Goal: Complete application form: Complete application form

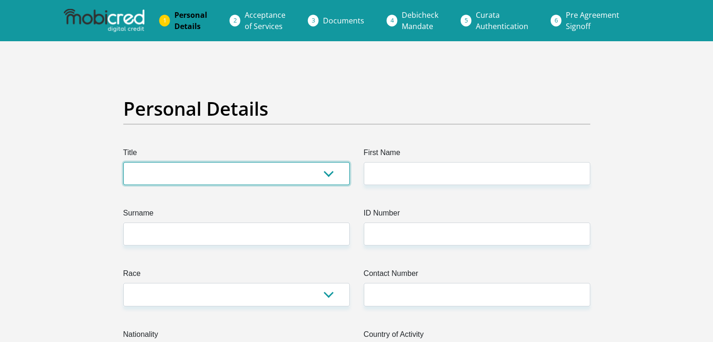
click at [195, 167] on select "Mr Ms Mrs Dr Other" at bounding box center [236, 173] width 226 height 23
select select "Mr"
click at [123, 162] on select "Mr Ms Mrs Dr Other" at bounding box center [236, 173] width 226 height 23
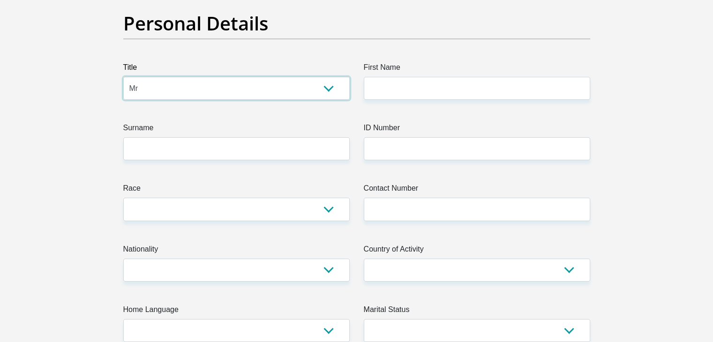
scroll to position [94, 0]
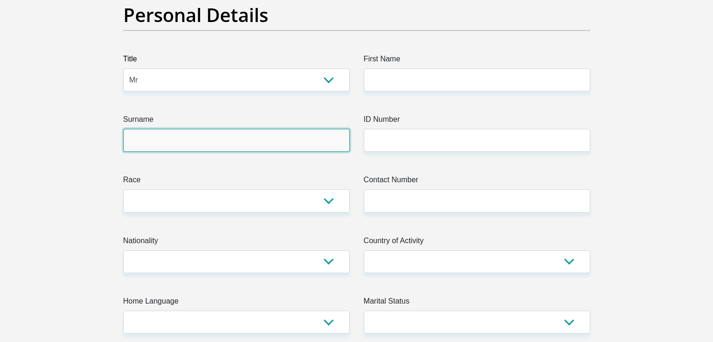
click at [157, 143] on input "Surname" at bounding box center [236, 140] width 226 height 23
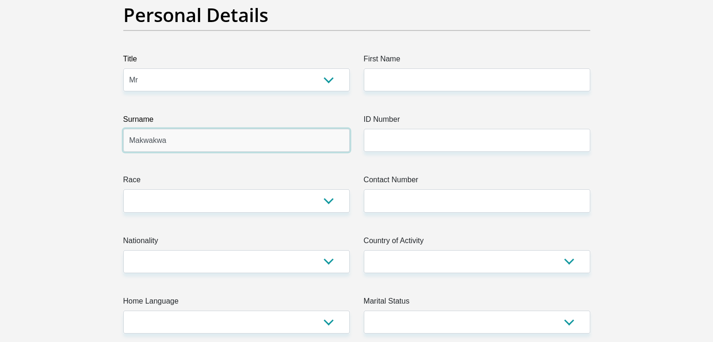
type input "Makwakwa"
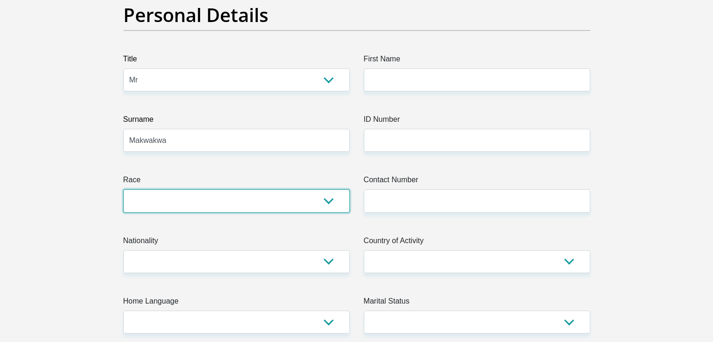
click at [175, 207] on select "Black Coloured Indian White Other" at bounding box center [236, 200] width 226 height 23
click at [123, 189] on select "Black Coloured Indian White Other" at bounding box center [236, 200] width 226 height 23
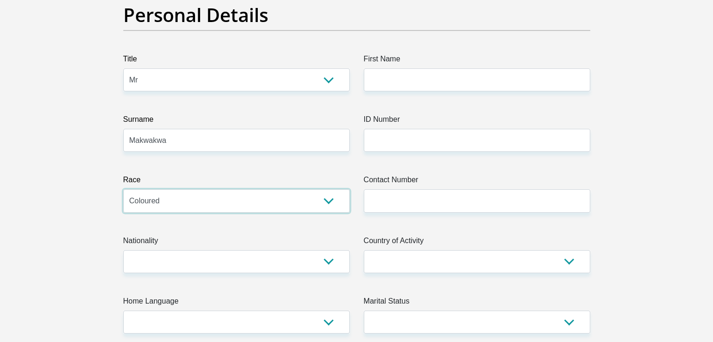
click at [161, 201] on select "Black Coloured Indian White Other" at bounding box center [236, 200] width 226 height 23
select select "1"
click at [123, 189] on select "Black Coloured Indian White Other" at bounding box center [236, 200] width 226 height 23
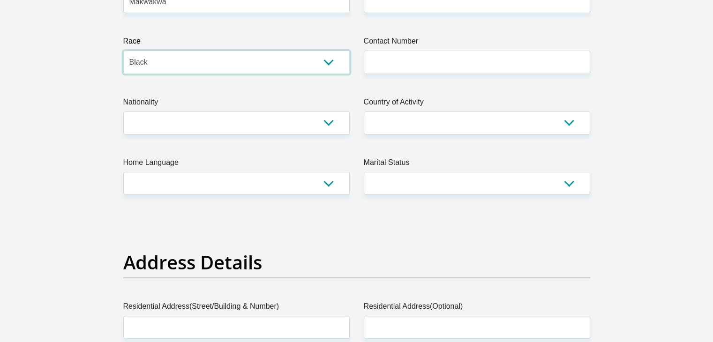
scroll to position [234, 0]
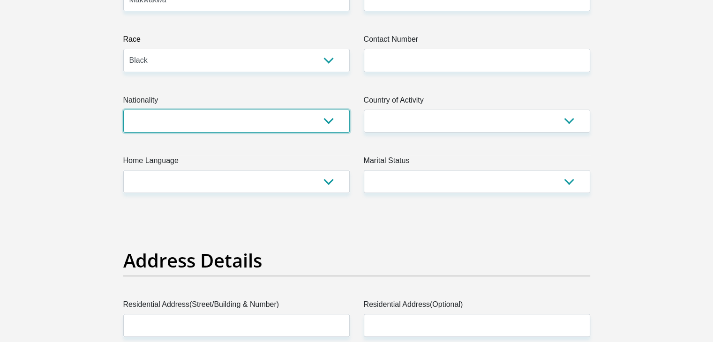
click at [170, 126] on select "South Africa Afghanistan Aland Islands Albania Algeria America Samoa American V…" at bounding box center [236, 121] width 226 height 23
select select "ZAF"
click at [123, 110] on select "South Africa Afghanistan Aland Islands Albania Algeria America Samoa American V…" at bounding box center [236, 121] width 226 height 23
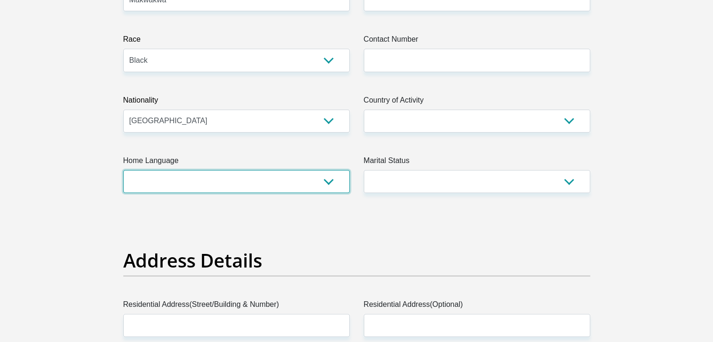
click at [173, 176] on select "Afrikaans English Sepedi South Ndebele Southern Sotho Swati Tsonga Tswana Venda…" at bounding box center [236, 181] width 226 height 23
select select "ssw"
click at [123, 170] on select "Afrikaans English Sepedi South Ndebele Southern Sotho Swati Tsonga Tswana Venda…" at bounding box center [236, 181] width 226 height 23
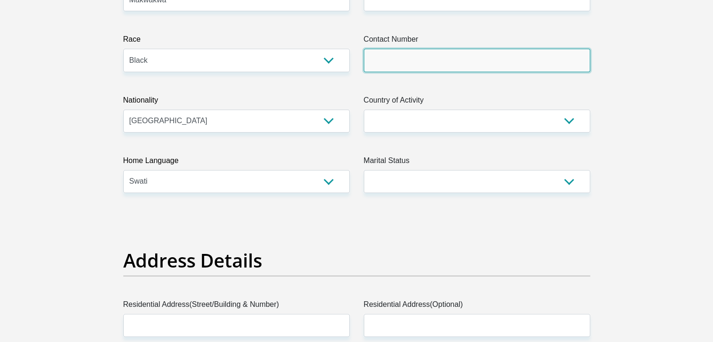
click at [400, 62] on input "Contact Number" at bounding box center [477, 60] width 226 height 23
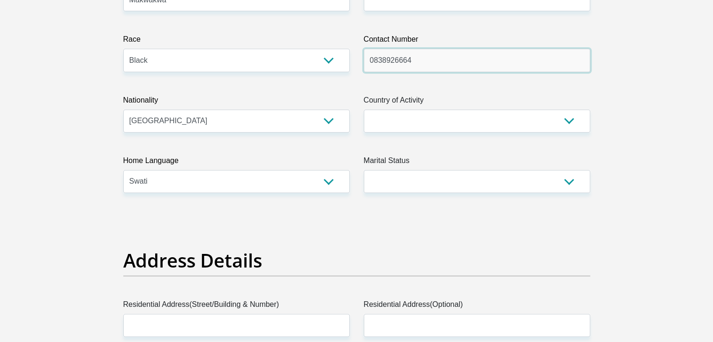
type input "0838926664"
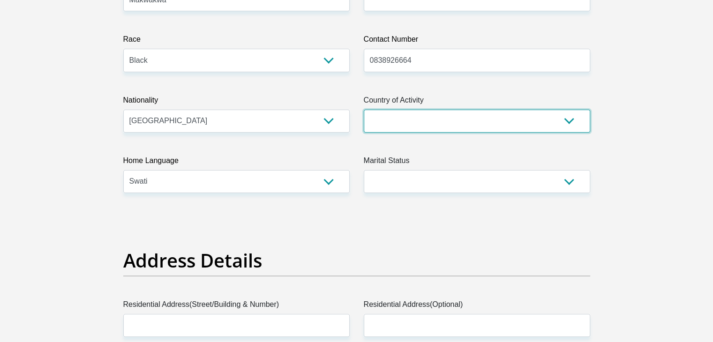
click at [449, 116] on select "South Africa Afghanistan Aland Islands Albania Algeria America Samoa American V…" at bounding box center [477, 121] width 226 height 23
select select "ZAF"
click at [364, 110] on select "South Africa Afghanistan Aland Islands Albania Algeria America Samoa American V…" at bounding box center [477, 121] width 226 height 23
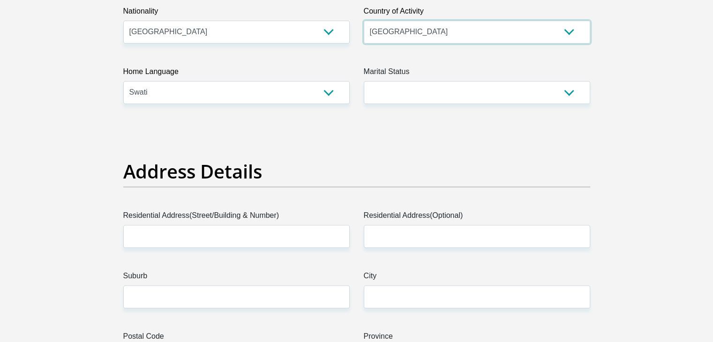
scroll to position [328, 0]
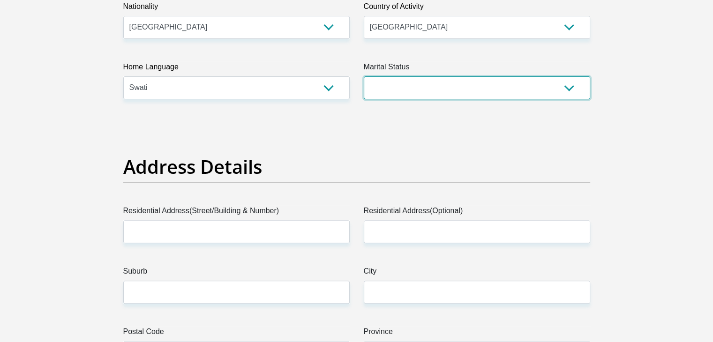
click at [392, 87] on select "Married ANC Single Divorced Widowed Married COP or Customary Law" at bounding box center [477, 87] width 226 height 23
select select "2"
click at [364, 76] on select "Married ANC Single Divorced Widowed Married COP or Customary Law" at bounding box center [477, 87] width 226 height 23
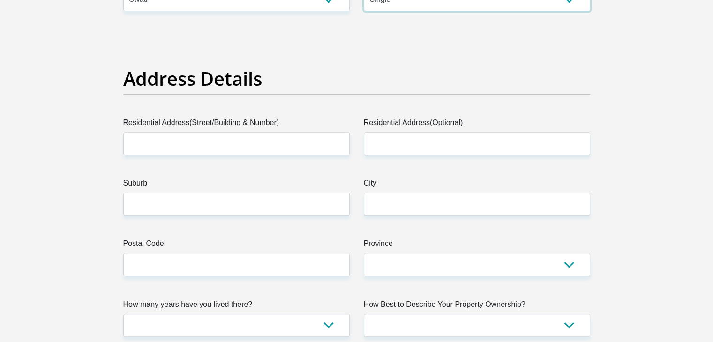
scroll to position [469, 0]
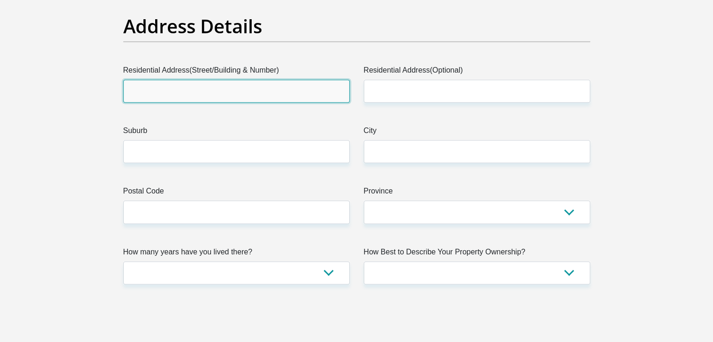
click at [159, 85] on input "Residential Address(Street/Building & Number)" at bounding box center [236, 91] width 226 height 23
click at [150, 91] on input "17 ubmilo raod" at bounding box center [236, 91] width 226 height 23
drag, startPoint x: 150, startPoint y: 91, endPoint x: 144, endPoint y: 93, distance: 5.9
click at [144, 93] on input "17 ubmilo raod" at bounding box center [236, 91] width 226 height 23
drag, startPoint x: 185, startPoint y: 90, endPoint x: 142, endPoint y: 90, distance: 43.6
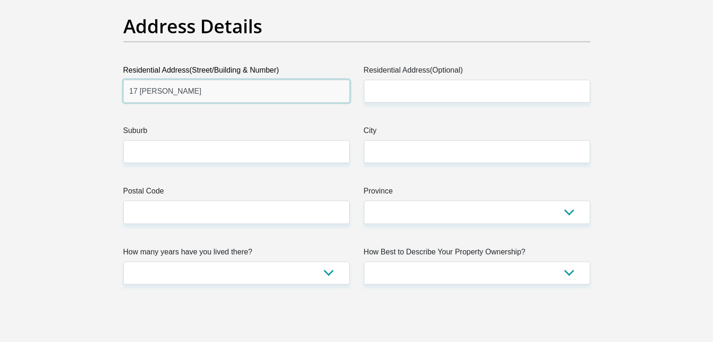
click at [142, 90] on input "17 ubmilo raod" at bounding box center [236, 91] width 226 height 23
type input "17 umbilo road"
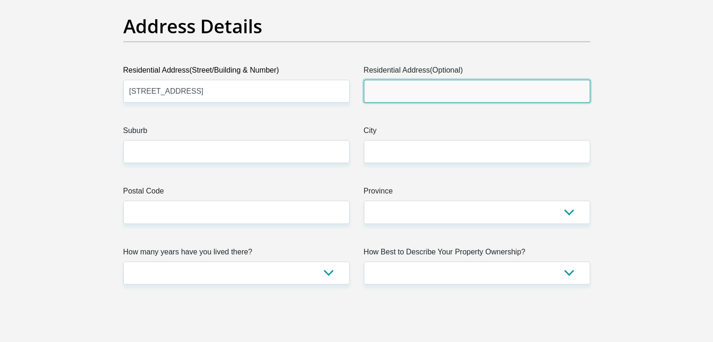
click at [386, 88] on input "Residential Address(Optional)" at bounding box center [477, 91] width 226 height 23
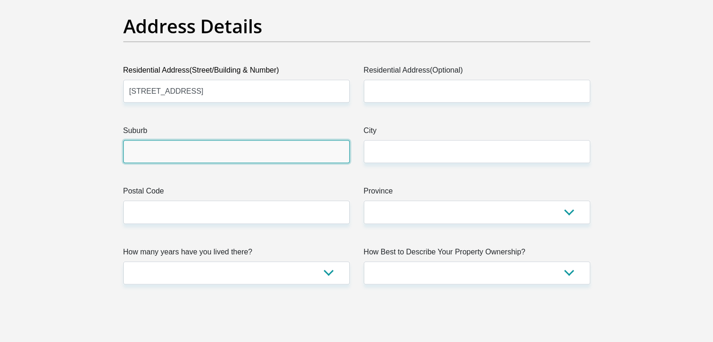
click at [150, 152] on input "Suburb" at bounding box center [236, 151] width 226 height 23
type input "Durban"
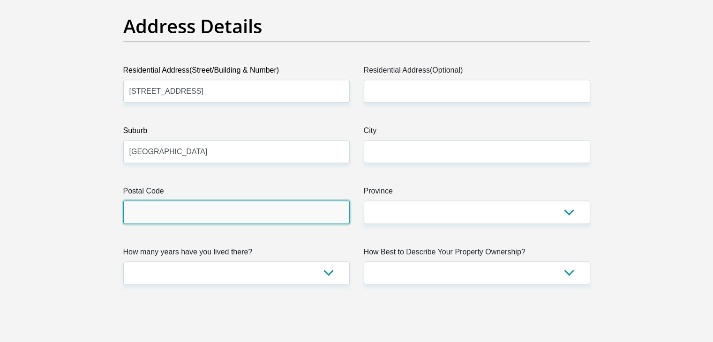
click at [129, 211] on input "Postal Code" at bounding box center [236, 212] width 226 height 23
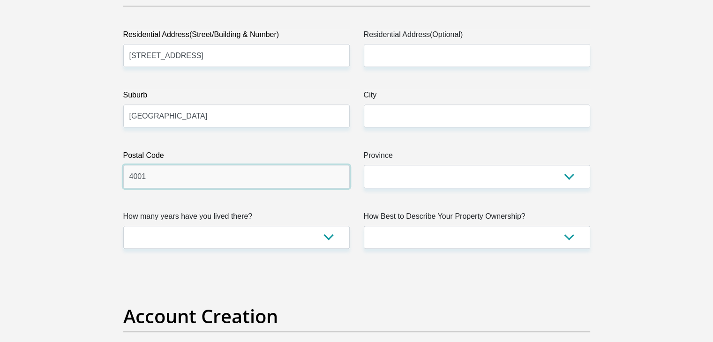
scroll to position [562, 0]
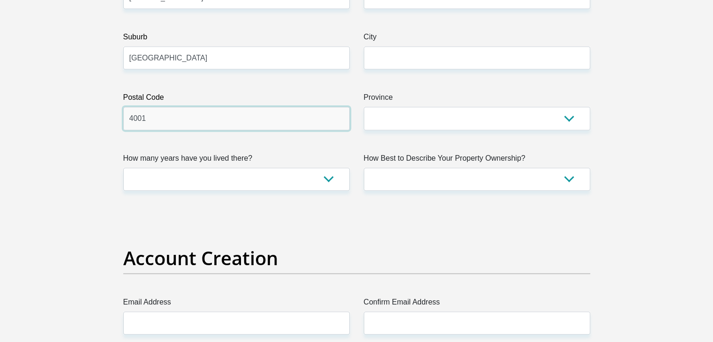
type input "4001"
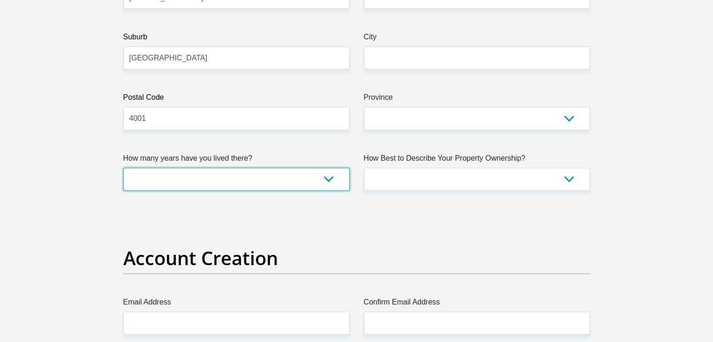
click at [234, 175] on select "less than 1 year 1-3 years 3-5 years 5+ years" at bounding box center [236, 179] width 226 height 23
select select "4"
click at [123, 168] on select "less than 1 year 1-3 years 3-5 years 5+ years" at bounding box center [236, 179] width 226 height 23
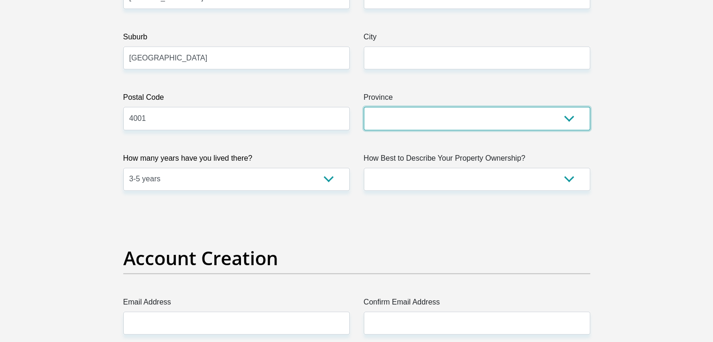
click at [499, 120] on select "Eastern Cape Free State Gauteng KwaZulu-Natal Limpopo Mpumalanga Northern Cape …" at bounding box center [477, 118] width 226 height 23
select select "KwaZulu-Natal"
click at [364, 107] on select "Eastern Cape Free State Gauteng KwaZulu-Natal Limpopo Mpumalanga Northern Cape …" at bounding box center [477, 118] width 226 height 23
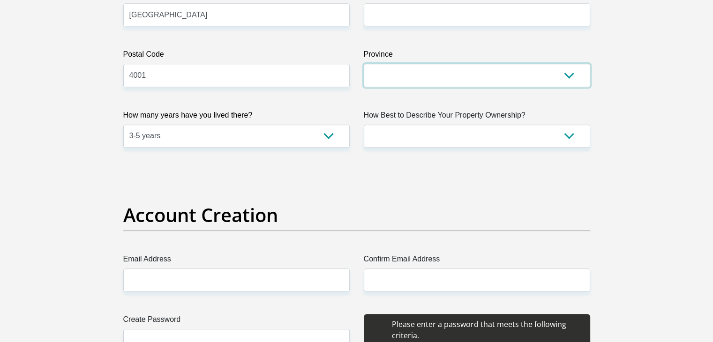
scroll to position [609, 0]
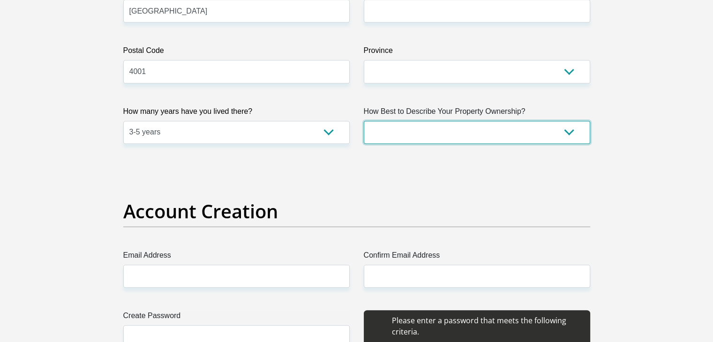
click at [411, 132] on select "Owned Rented Family Owned Company Dwelling" at bounding box center [477, 132] width 226 height 23
select select "parents"
click at [364, 121] on select "Owned Rented Family Owned Company Dwelling" at bounding box center [477, 132] width 226 height 23
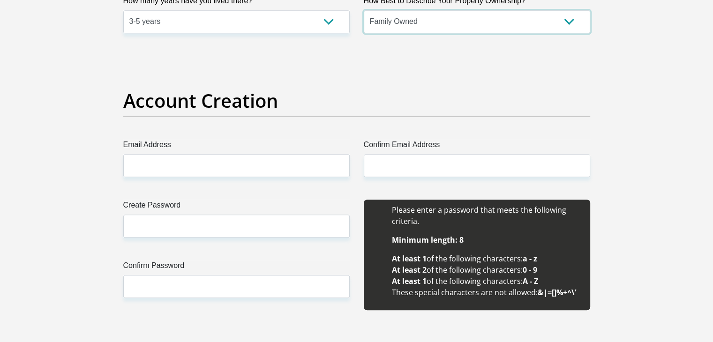
scroll to position [750, 0]
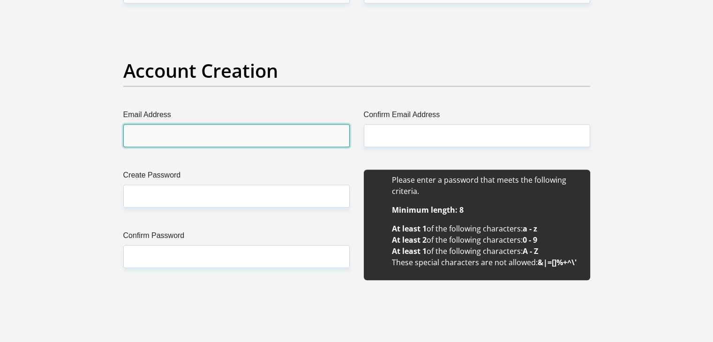
click at [161, 132] on input "Email Address" at bounding box center [236, 135] width 226 height 23
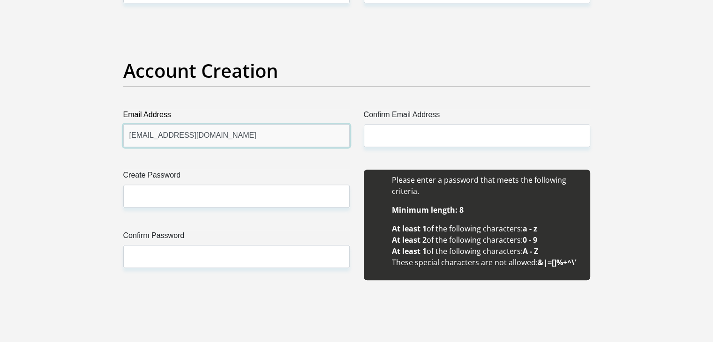
type input "georgehlahla2@gmail.com"
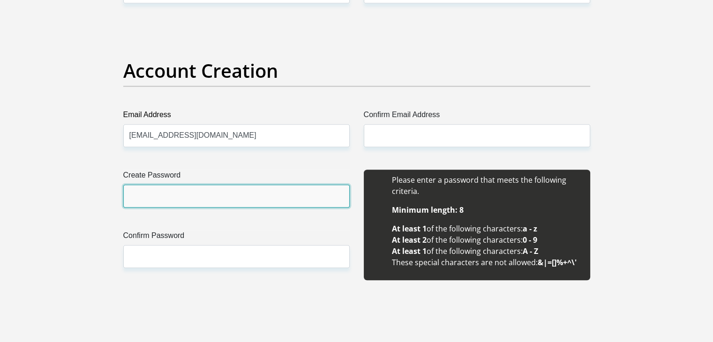
click at [161, 190] on input "Create Password" at bounding box center [236, 196] width 226 height 23
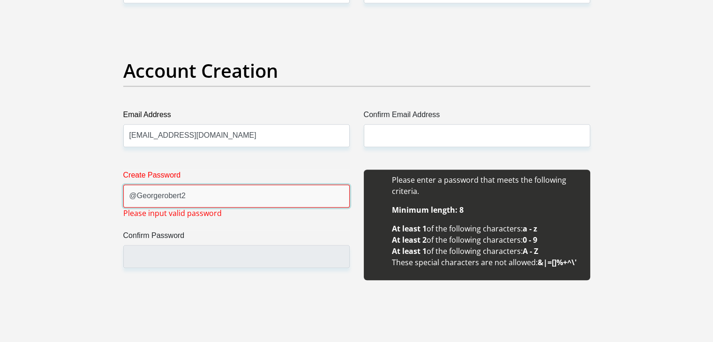
click at [138, 194] on input "@Georgerobert2" at bounding box center [236, 196] width 226 height 23
drag, startPoint x: 195, startPoint y: 195, endPoint x: 114, endPoint y: 196, distance: 81.1
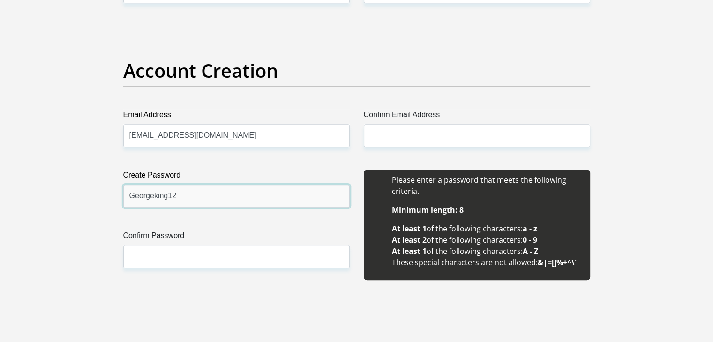
type input "Georgeking12"
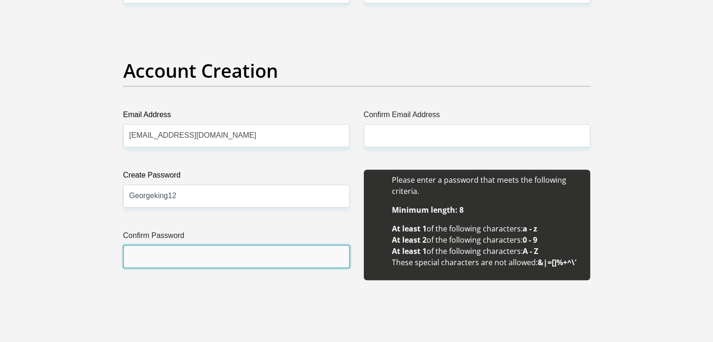
click at [186, 258] on input "Confirm Password" at bounding box center [236, 256] width 226 height 23
type input "@"
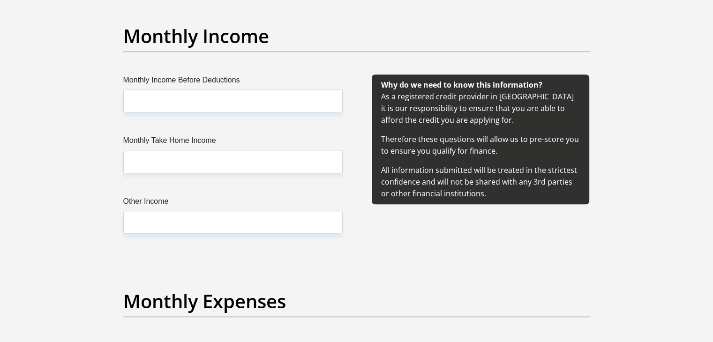
scroll to position [1078, 0]
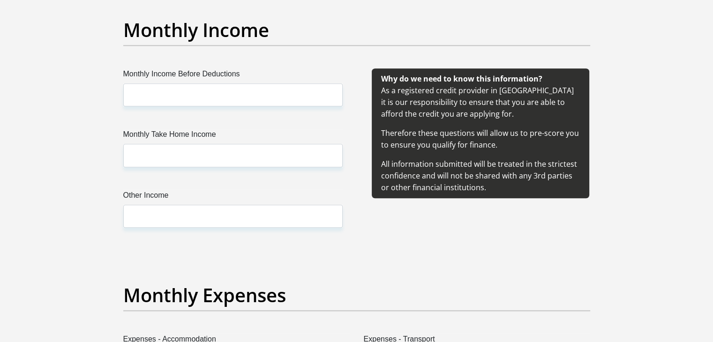
type input "Georgeking12"
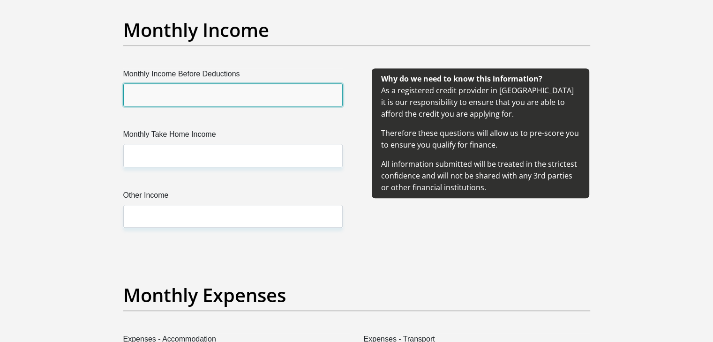
click at [187, 92] on input "Monthly Income Before Deductions" at bounding box center [232, 94] width 219 height 23
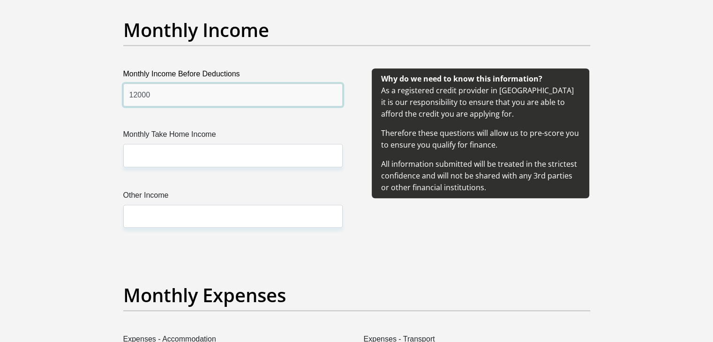
type input "12000"
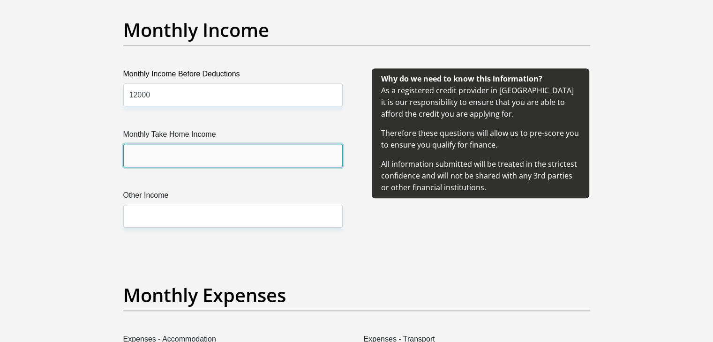
click at [170, 158] on input "Monthly Take Home Income" at bounding box center [232, 155] width 219 height 23
type input "11200"
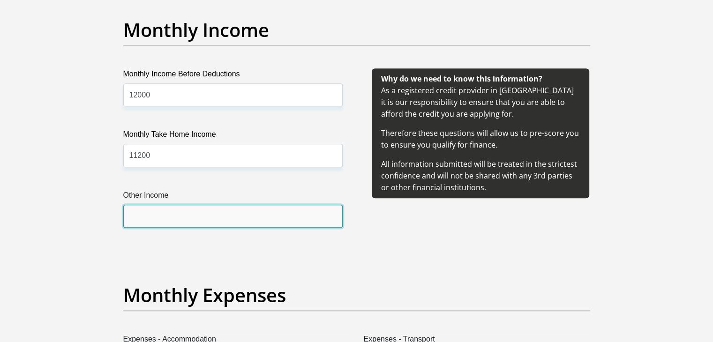
click at [157, 217] on input "Other Income" at bounding box center [232, 216] width 219 height 23
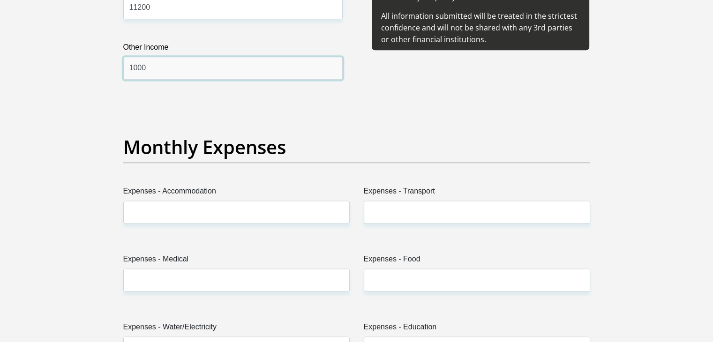
scroll to position [1265, 0]
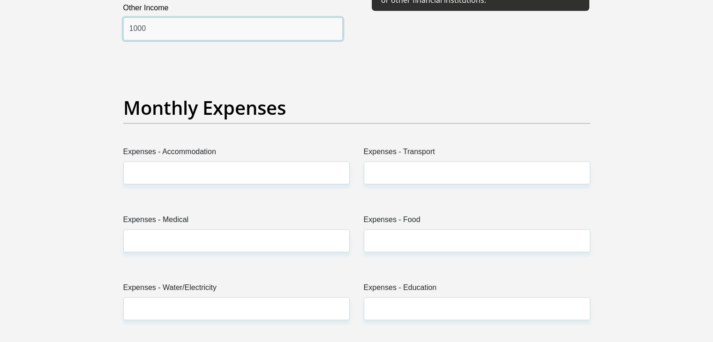
type input "1000"
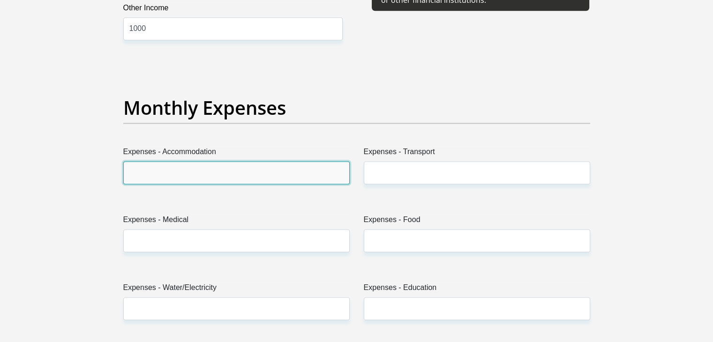
click at [153, 176] on input "Expenses - Accommodation" at bounding box center [236, 172] width 226 height 23
type input "0"
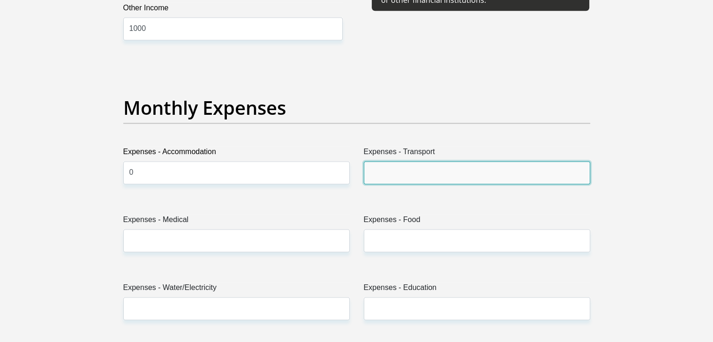
click at [385, 175] on input "Expenses - Transport" at bounding box center [477, 172] width 226 height 23
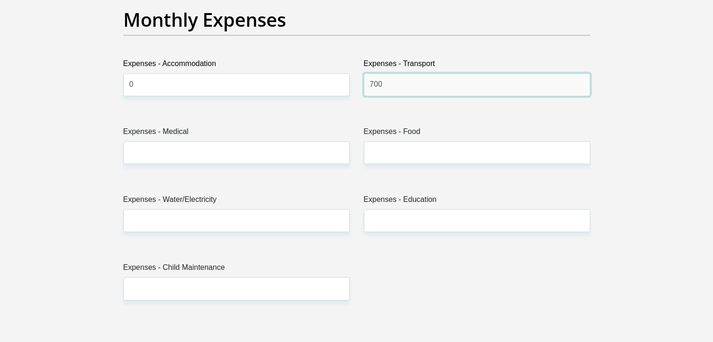
scroll to position [1359, 0]
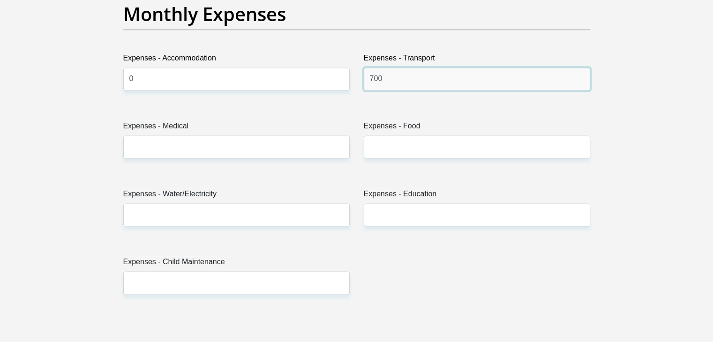
type input "700"
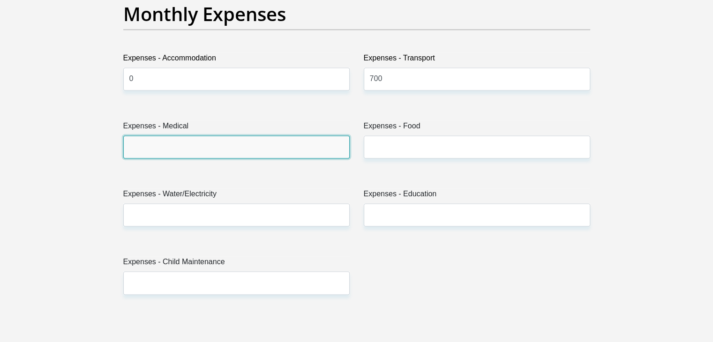
click at [153, 143] on input "Expenses - Medical" at bounding box center [236, 146] width 226 height 23
type input "0"
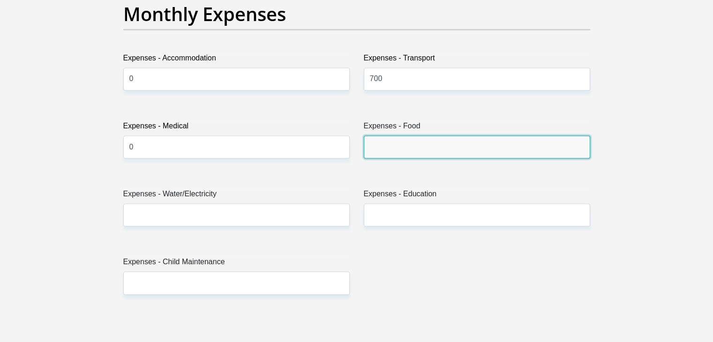
click at [391, 147] on input "Expenses - Food" at bounding box center [477, 146] width 226 height 23
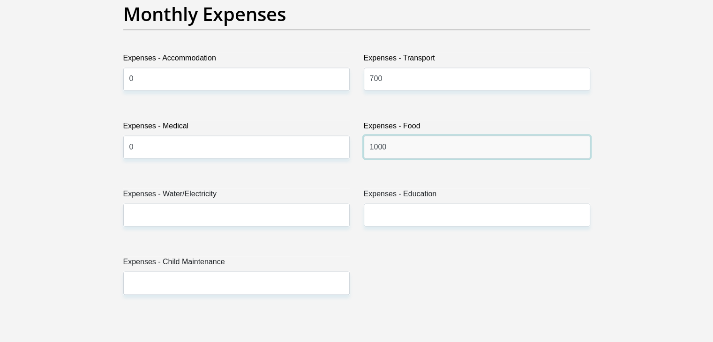
type input "1000"
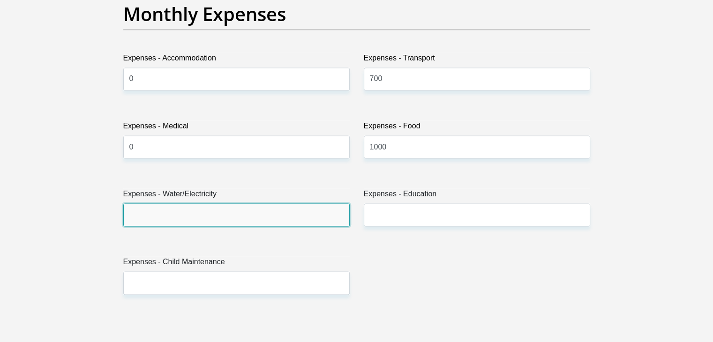
click at [173, 210] on input "Expenses - Water/Electricity" at bounding box center [236, 214] width 226 height 23
type input "0"
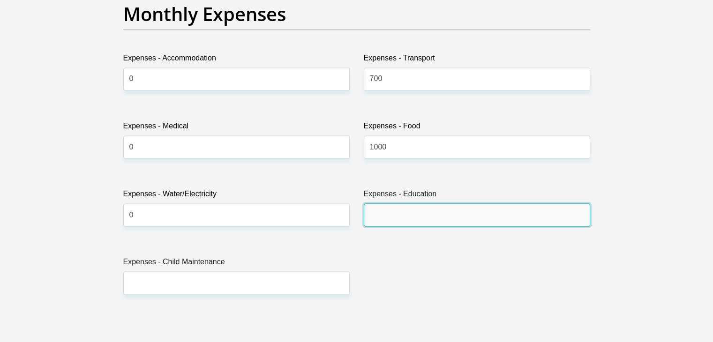
click at [399, 213] on input "Expenses - Education" at bounding box center [477, 214] width 226 height 23
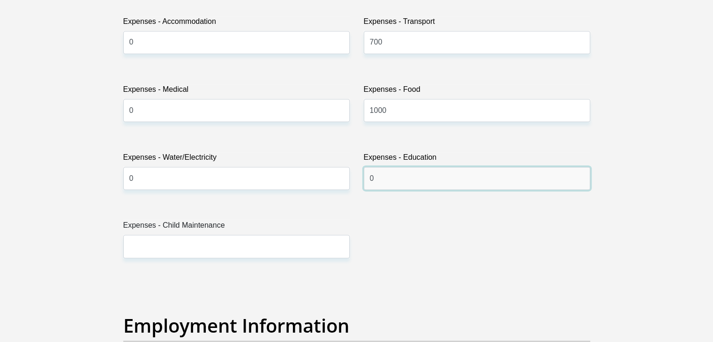
scroll to position [1453, 0]
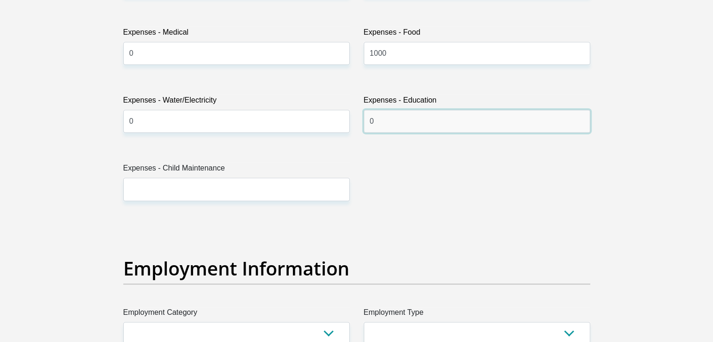
type input "0"
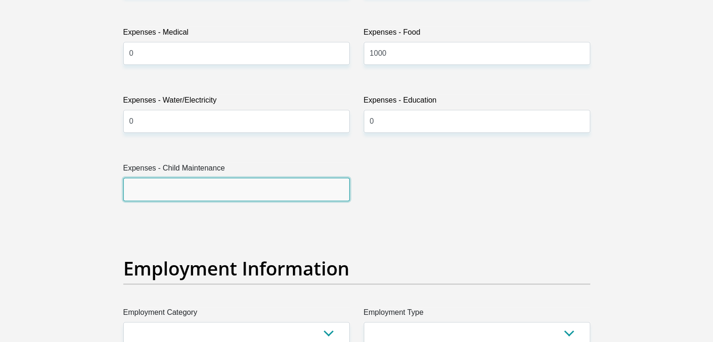
click at [155, 189] on input "Expenses - Child Maintenance" at bounding box center [236, 189] width 226 height 23
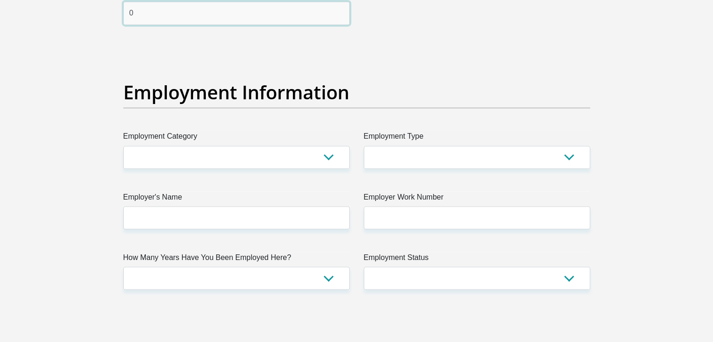
scroll to position [1640, 0]
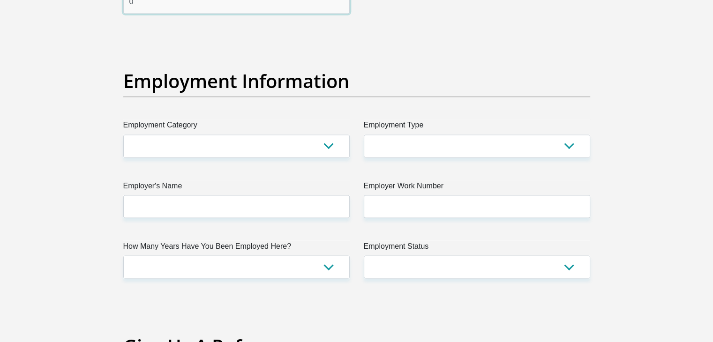
type input "0"
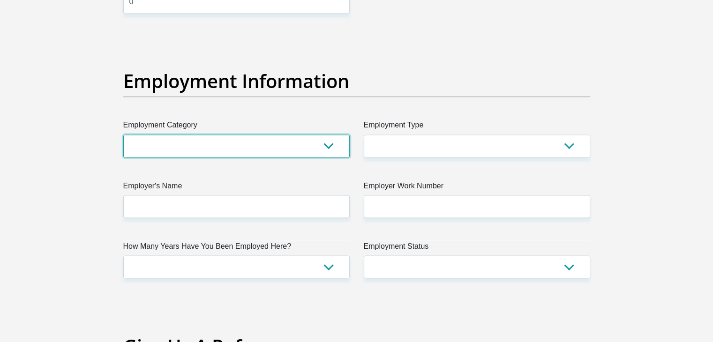
click at [302, 143] on select "AGRICULTURE ALCOHOL & TOBACCO CONSTRUCTION MATERIALS METALLURGY EQUIPMENT FOR R…" at bounding box center [236, 146] width 226 height 23
select select "31"
click at [123, 135] on select "AGRICULTURE ALCOHOL & TOBACCO CONSTRUCTION MATERIALS METALLURGY EQUIPMENT FOR R…" at bounding box center [236, 146] width 226 height 23
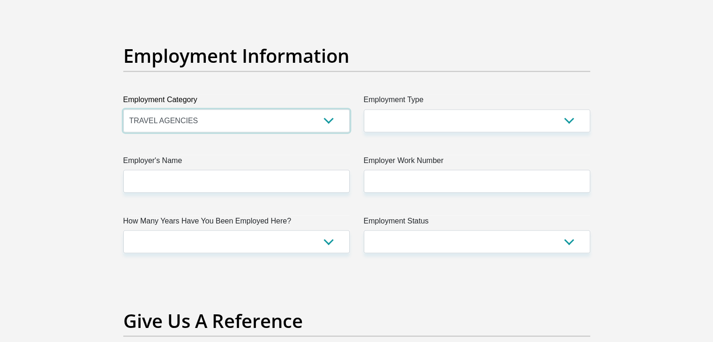
scroll to position [1687, 0]
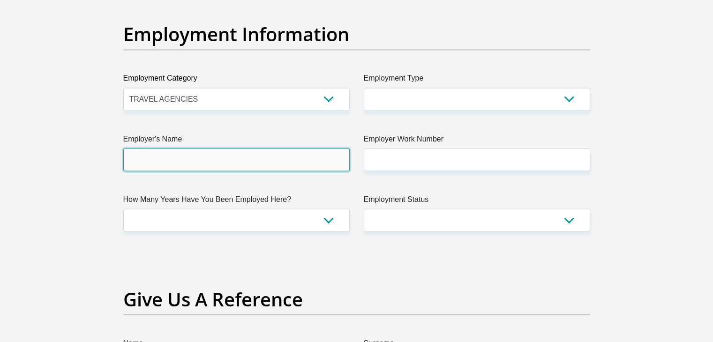
click at [173, 154] on input "Employer's Name" at bounding box center [236, 159] width 226 height 23
type input "Outworx"
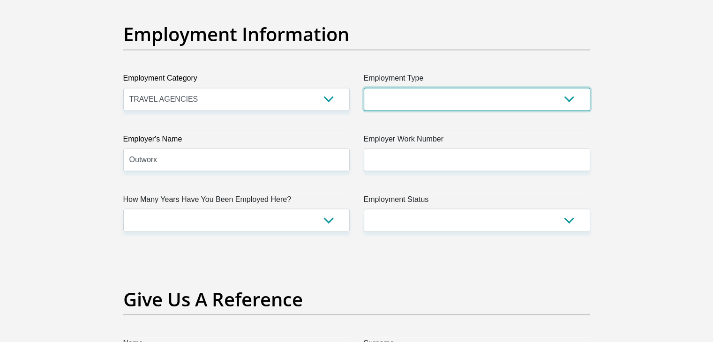
click at [400, 96] on select "College/Lecturer Craft Seller Creative Driver Executive Farmer Forces - Non Com…" at bounding box center [477, 99] width 226 height 23
select select "Labourer"
click at [364, 88] on select "College/Lecturer Craft Seller Creative Driver Executive Farmer Forces - Non Com…" at bounding box center [477, 99] width 226 height 23
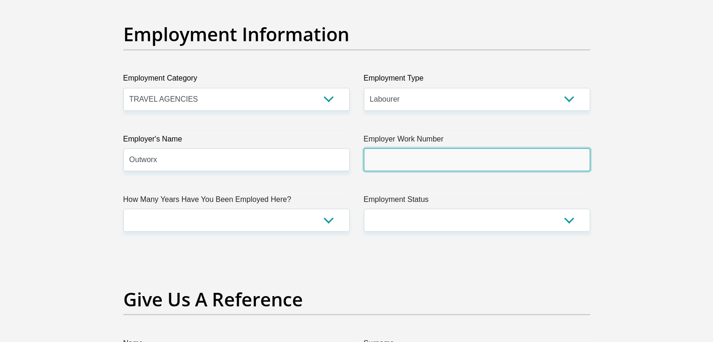
click at [404, 156] on input "Employer Work Number" at bounding box center [477, 159] width 226 height 23
type input "0310000003"
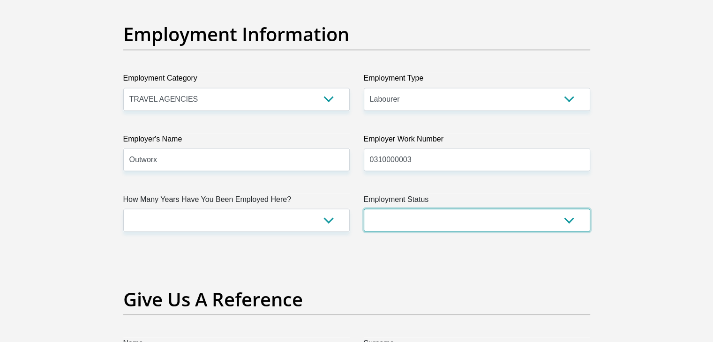
click at [427, 214] on select "Permanent/Full-time Part-time/Casual Contract Worker Self-Employed Housewife Re…" at bounding box center [477, 220] width 226 height 23
select select "1"
click at [364, 209] on select "Permanent/Full-time Part-time/Casual Contract Worker Self-Employed Housewife Re…" at bounding box center [477, 220] width 226 height 23
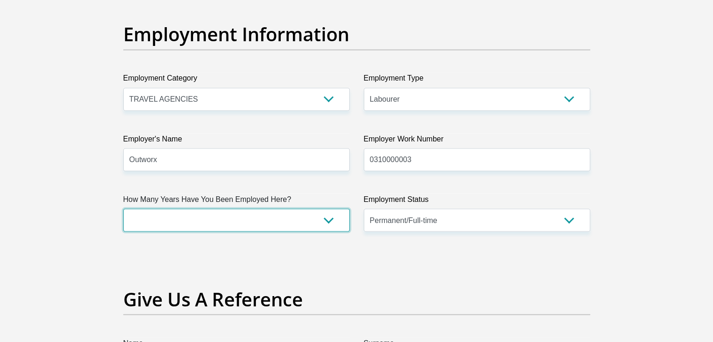
click at [193, 219] on select "less than 1 year 1-3 years 3-5 years 5+ years" at bounding box center [236, 220] width 226 height 23
select select "48"
click at [123, 209] on select "less than 1 year 1-3 years 3-5 years 5+ years" at bounding box center [236, 220] width 226 height 23
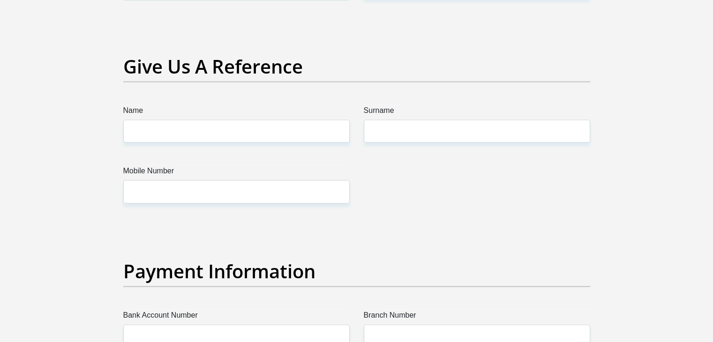
scroll to position [1922, 0]
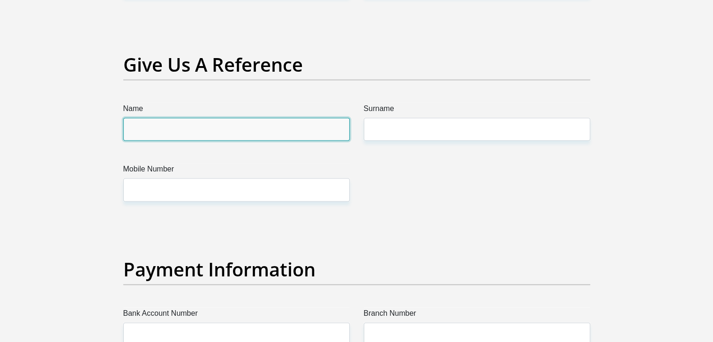
click at [171, 133] on input "Name" at bounding box center [236, 129] width 226 height 23
type input "Skhumbuzo Masuku"
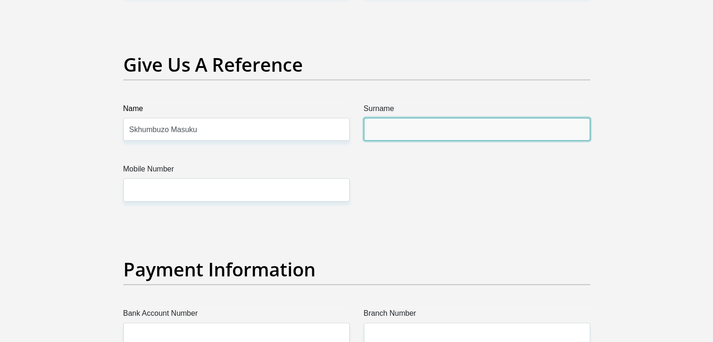
click at [385, 130] on input "Surname" at bounding box center [477, 129] width 226 height 23
type input "Masuku"
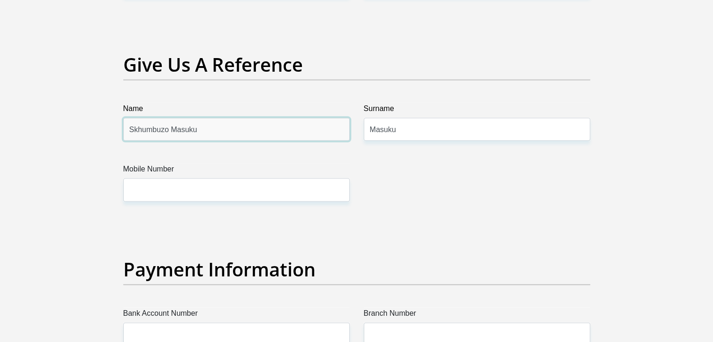
drag, startPoint x: 199, startPoint y: 132, endPoint x: 178, endPoint y: 130, distance: 21.2
click at [178, 130] on input "Skhumbuzo Masuku" at bounding box center [236, 129] width 226 height 23
type input "Skhumbuzo Moses"
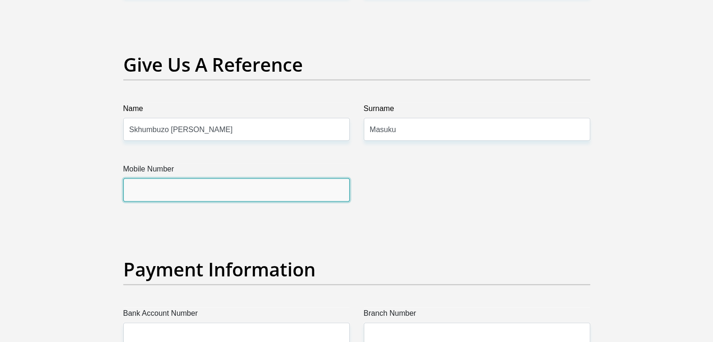
click at [155, 183] on input "Mobile Number" at bounding box center [236, 190] width 226 height 23
type input "0623100325"
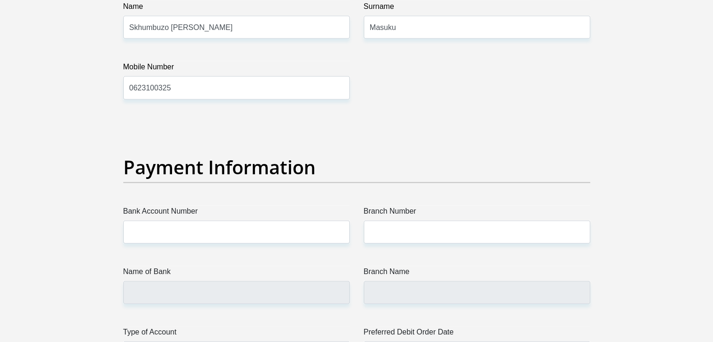
scroll to position [2109, 0]
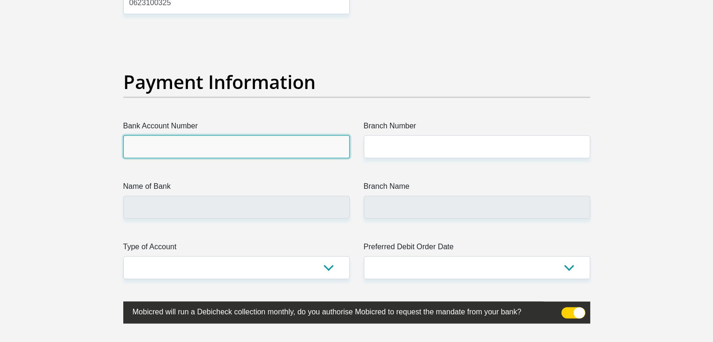
click at [186, 140] on input "Bank Account Number" at bounding box center [236, 146] width 226 height 23
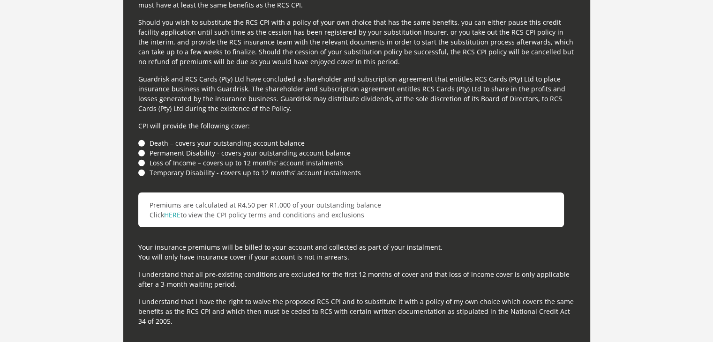
scroll to position [2578, 0]
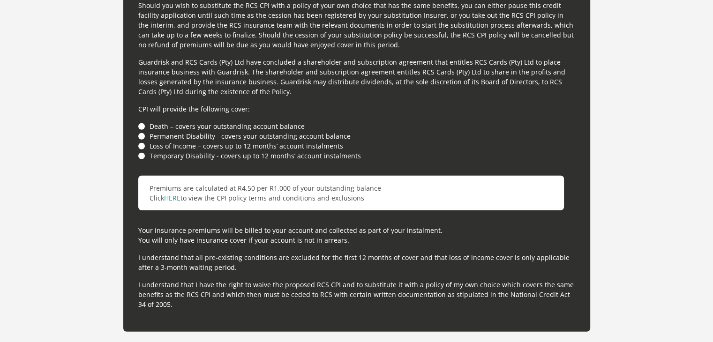
click at [142, 127] on li "Death – covers your outstanding account balance" at bounding box center [356, 126] width 437 height 10
click at [140, 136] on li "Permanent Disability - covers your outstanding account balance" at bounding box center [356, 136] width 437 height 10
click at [142, 144] on li "Loss of Income – covers up to 12 months’ account instalments" at bounding box center [356, 146] width 437 height 10
click at [142, 126] on li "Death – covers your outstanding account balance" at bounding box center [356, 126] width 437 height 10
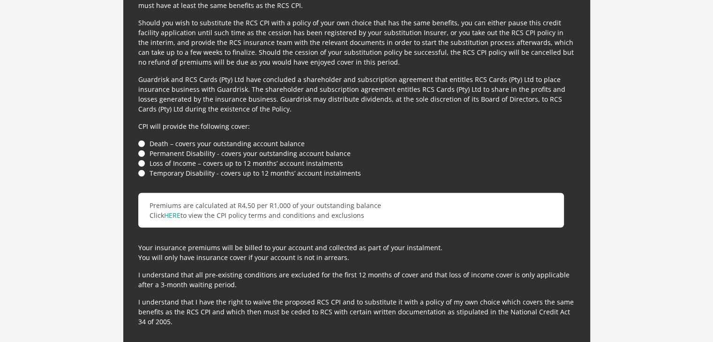
scroll to position [2531, 0]
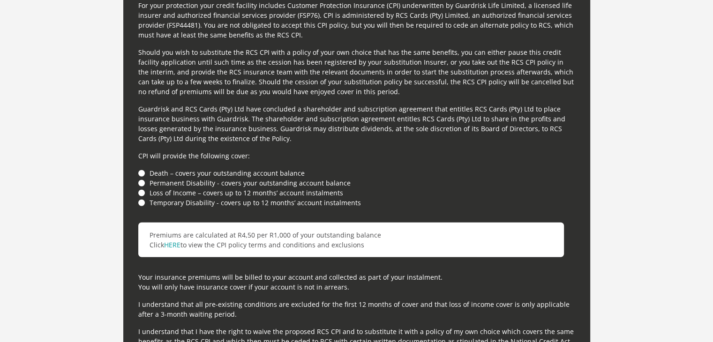
click at [142, 170] on li "Death – covers your outstanding account balance" at bounding box center [356, 173] width 437 height 10
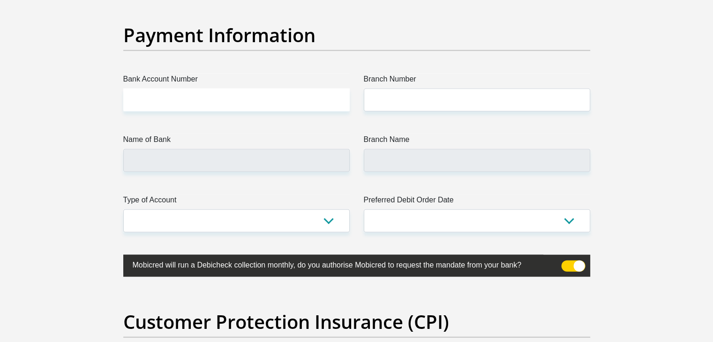
scroll to position [2156, 0]
click at [159, 97] on input "Bank Account Number" at bounding box center [236, 100] width 226 height 23
click at [149, 95] on input "Bank Account Number" at bounding box center [236, 100] width 226 height 23
paste input "1637249614"
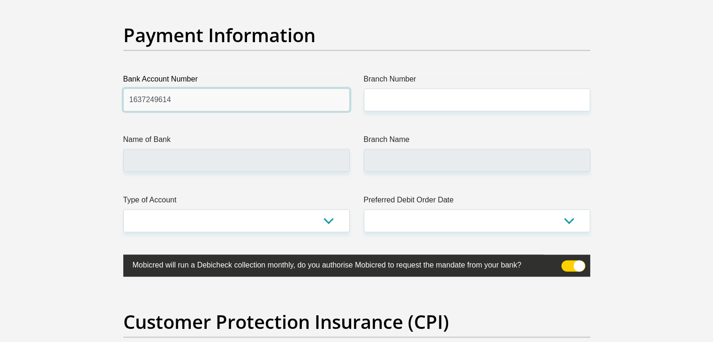
type input "1637249614"
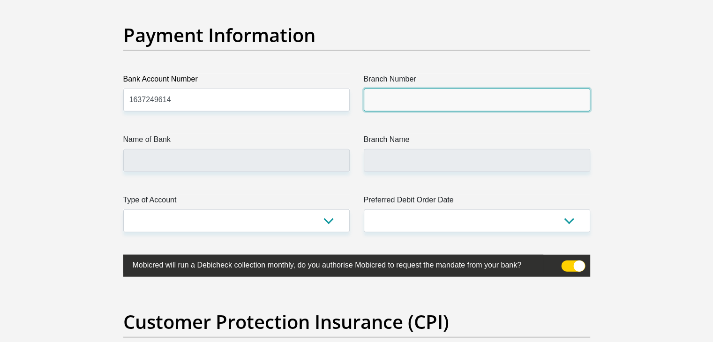
click at [385, 100] on input "Branch Number" at bounding box center [477, 100] width 226 height 23
type input "470010"
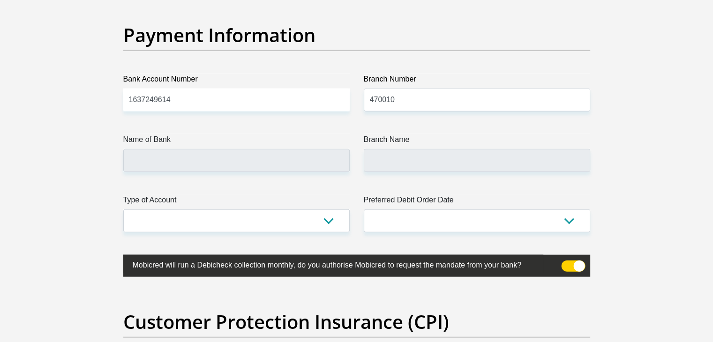
type input "CAPITEC BANK LIMITED"
type input "CAPITEC BANK CPC"
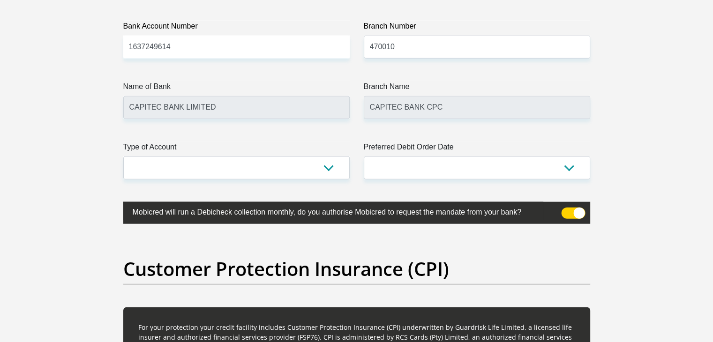
scroll to position [2250, 0]
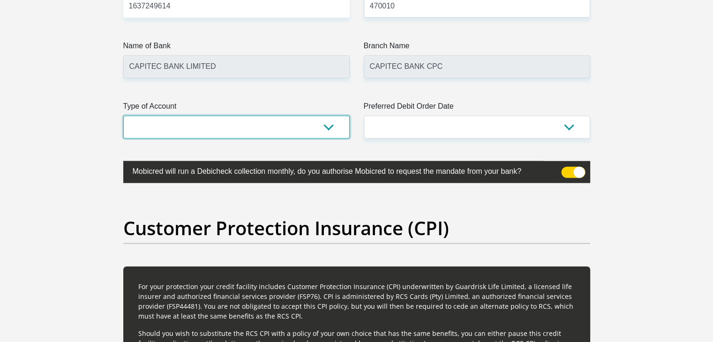
click at [232, 128] on select "Cheque Savings" at bounding box center [236, 127] width 226 height 23
select select "SAV"
click at [123, 116] on select "Cheque Savings" at bounding box center [236, 127] width 226 height 23
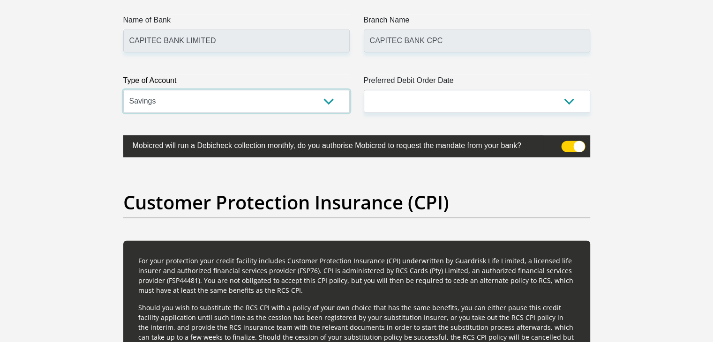
scroll to position [2297, 0]
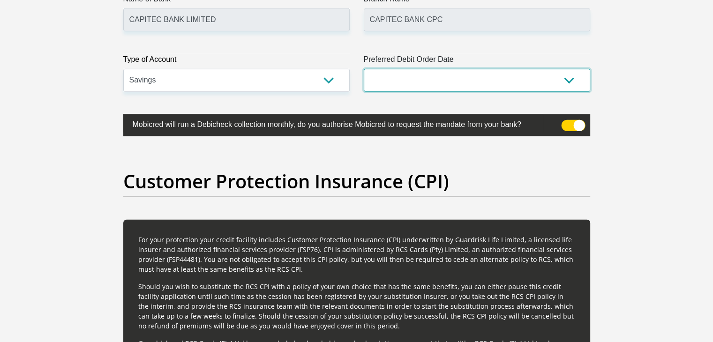
click at [418, 81] on select "1st 2nd 3rd 4th 5th 7th 18th 19th 20th 21st 22nd 23rd 24th 25th 26th 27th 28th …" at bounding box center [477, 80] width 226 height 23
select select "1"
click at [364, 69] on select "1st 2nd 3rd 4th 5th 7th 18th 19th 20th 21st 22nd 23rd 24th 25th 26th 27th 28th …" at bounding box center [477, 80] width 226 height 23
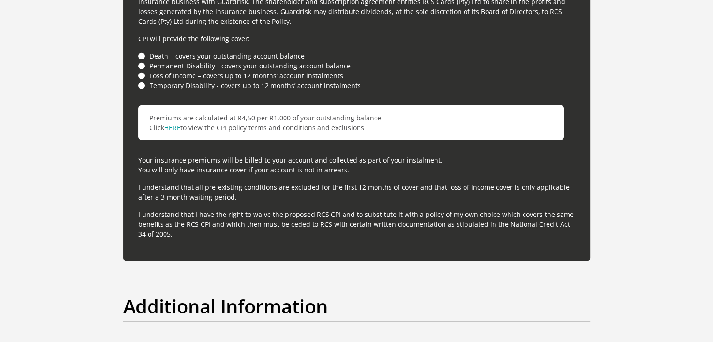
scroll to position [2625, 0]
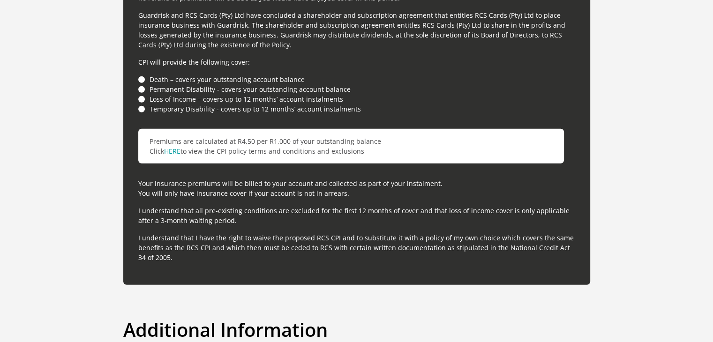
click at [141, 79] on li "Death – covers your outstanding account balance" at bounding box center [356, 80] width 437 height 10
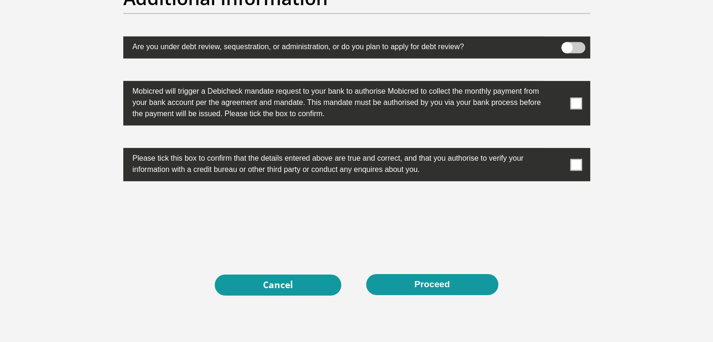
scroll to position [2906, 0]
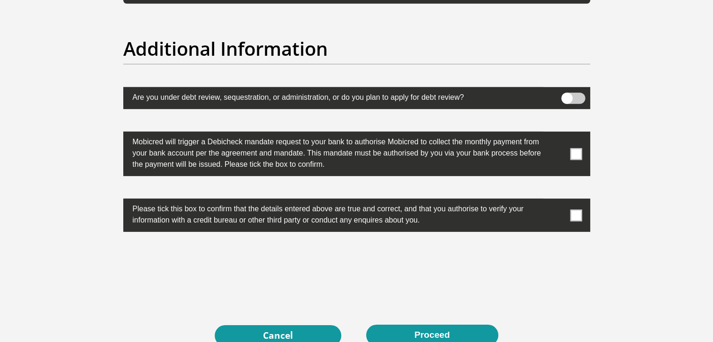
click at [576, 156] on span at bounding box center [576, 154] width 12 height 12
click at [557, 134] on input "checkbox" at bounding box center [557, 134] width 0 height 0
click at [578, 213] on span at bounding box center [576, 215] width 12 height 12
click at [557, 201] on input "checkbox" at bounding box center [557, 201] width 0 height 0
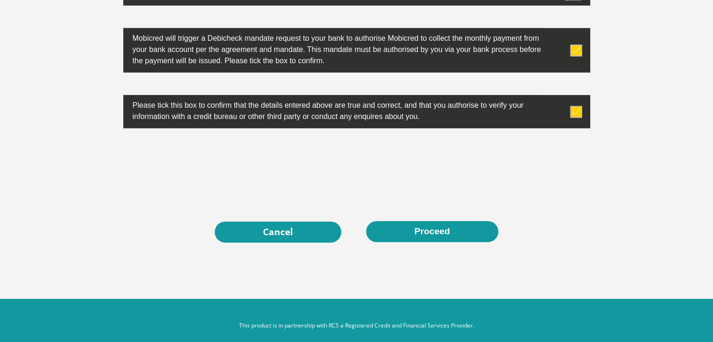
scroll to position [3019, 0]
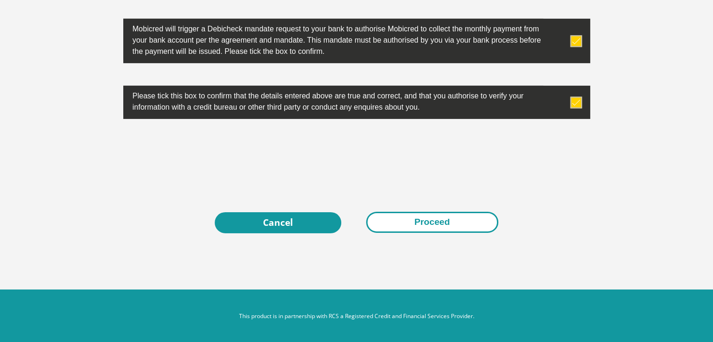
click at [431, 222] on button "Proceed" at bounding box center [432, 222] width 132 height 21
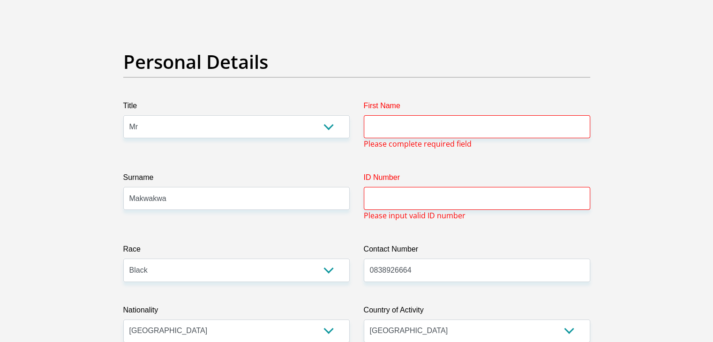
scroll to position [44, 0]
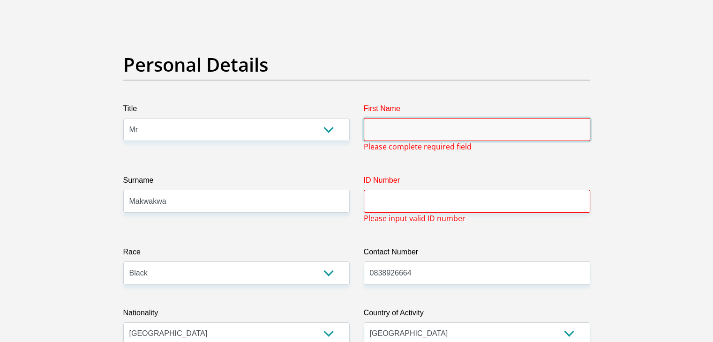
click at [400, 129] on input "First Name" at bounding box center [477, 129] width 226 height 23
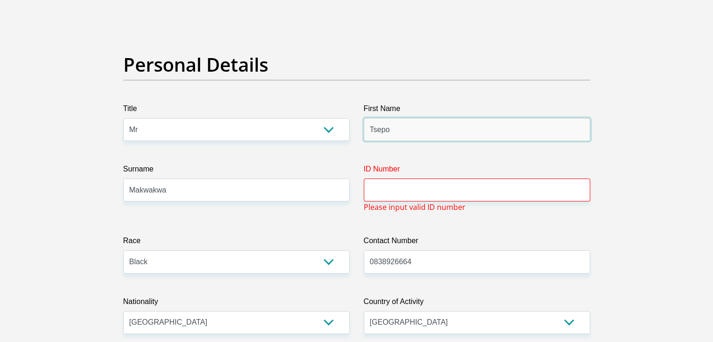
type input "Tsepo"
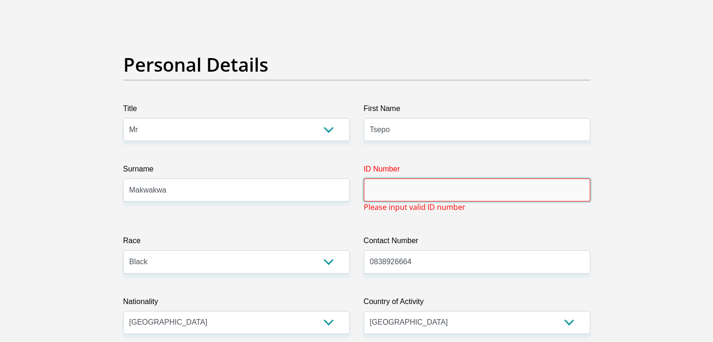
click at [396, 189] on input "ID Number" at bounding box center [477, 190] width 226 height 23
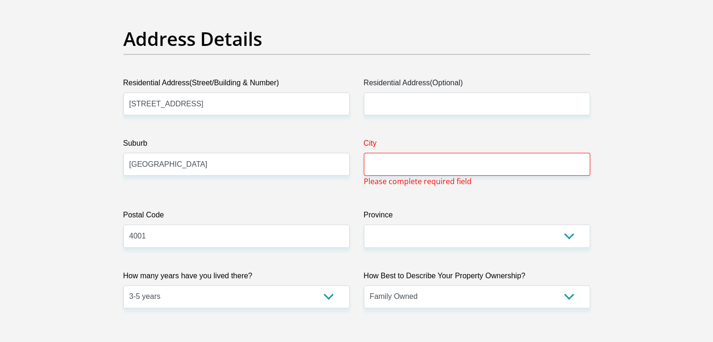
scroll to position [466, 0]
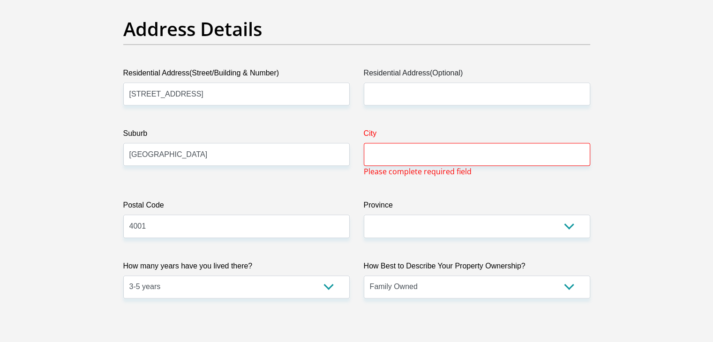
type input "9603236279081"
click at [396, 151] on input "City" at bounding box center [477, 154] width 226 height 23
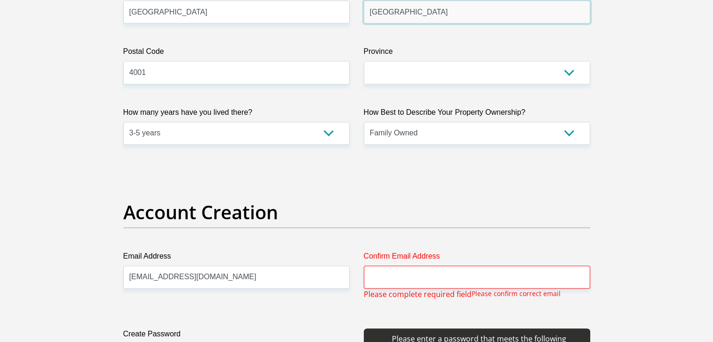
scroll to position [700, 0]
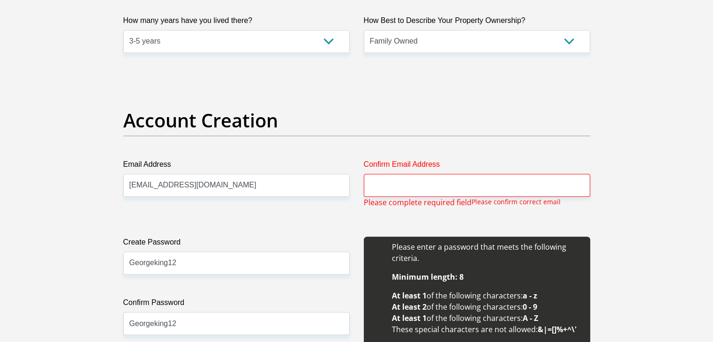
type input "Durban"
click at [391, 185] on input "Confirm Email Address" at bounding box center [477, 185] width 226 height 23
drag, startPoint x: 218, startPoint y: 185, endPoint x: 129, endPoint y: 189, distance: 89.1
click at [129, 189] on input "georgehlahla2@gmail.com" at bounding box center [236, 185] width 226 height 23
click at [389, 186] on input "Confirm Email Address" at bounding box center [477, 185] width 226 height 23
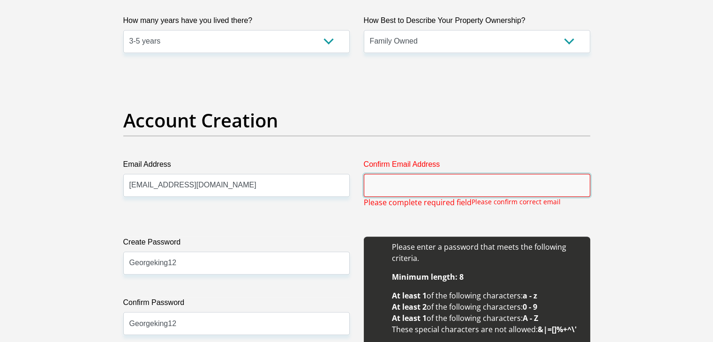
paste input "georgehlahla2@gmail.com"
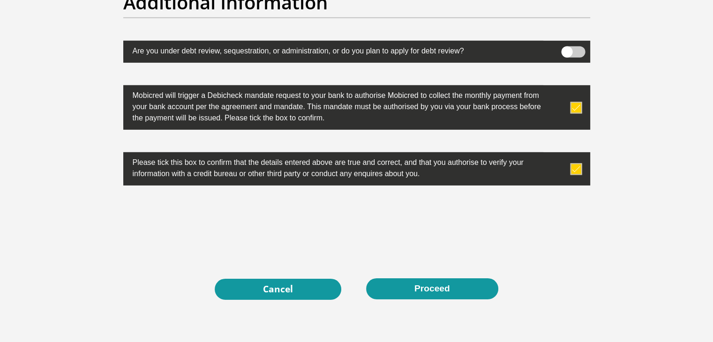
scroll to position [3019, 0]
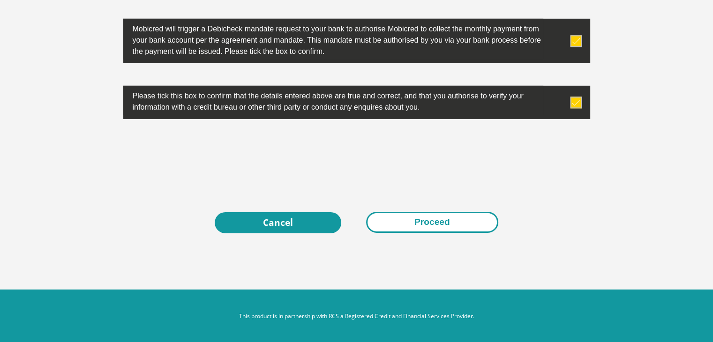
type input "georgehlahla2@gmail.com"
drag, startPoint x: 427, startPoint y: 220, endPoint x: 436, endPoint y: 223, distance: 9.8
click at [427, 220] on button "Proceed" at bounding box center [432, 222] width 132 height 21
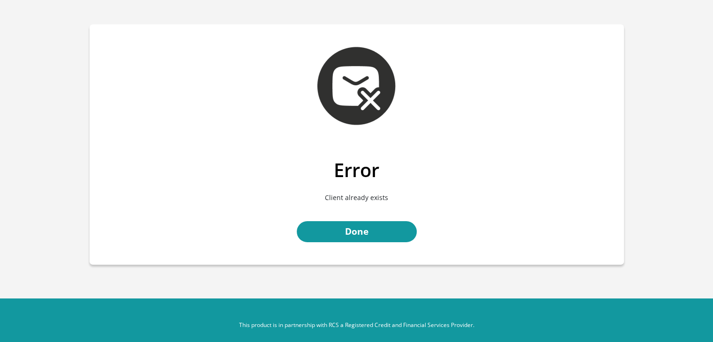
scroll to position [19, 0]
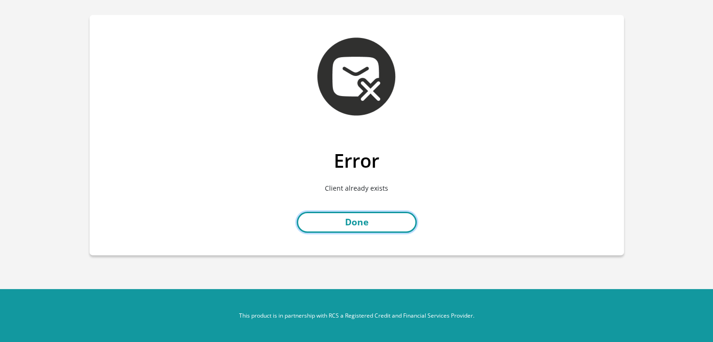
click at [353, 216] on link "Done" at bounding box center [357, 222] width 120 height 21
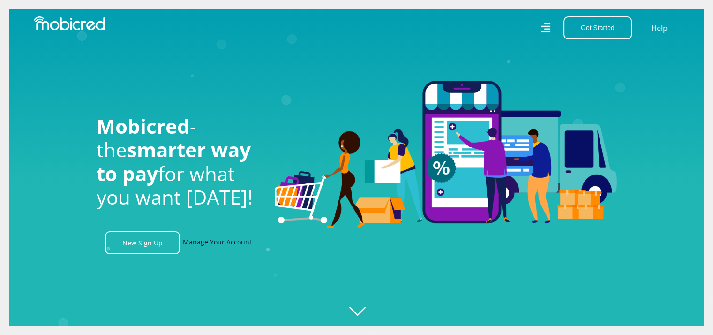
scroll to position [0, 667]
click at [212, 246] on link "Manage Your Account" at bounding box center [217, 242] width 69 height 23
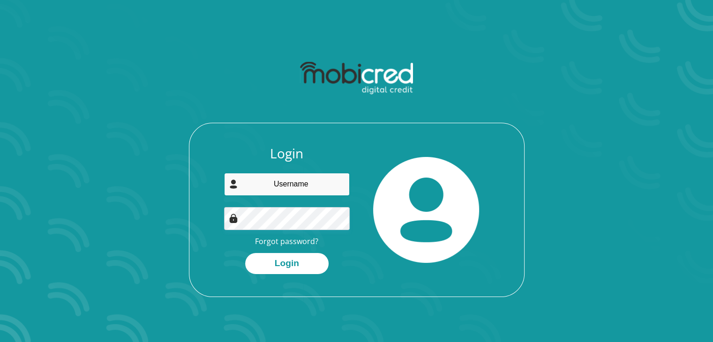
click at [287, 186] on input "email" at bounding box center [287, 184] width 126 height 23
type input "[EMAIL_ADDRESS][DOMAIN_NAME]"
click at [245, 253] on button "Login" at bounding box center [286, 263] width 83 height 21
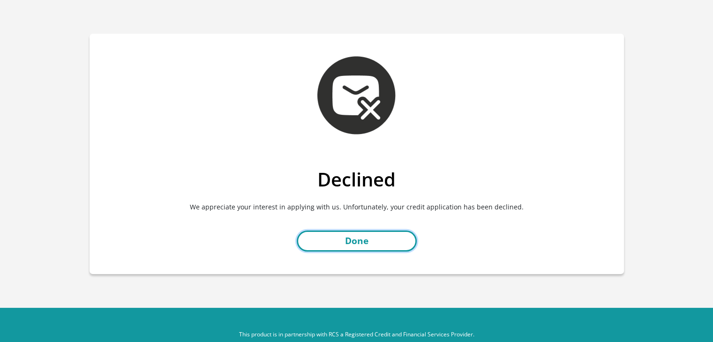
click at [356, 240] on link "Done" at bounding box center [357, 241] width 120 height 21
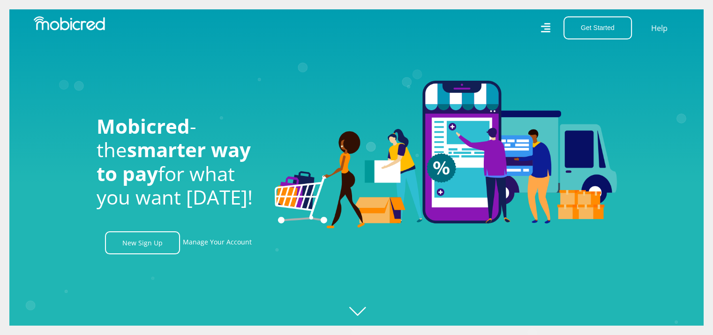
scroll to position [0, 667]
